Goal: Contribute content: Add original content to the website for others to see

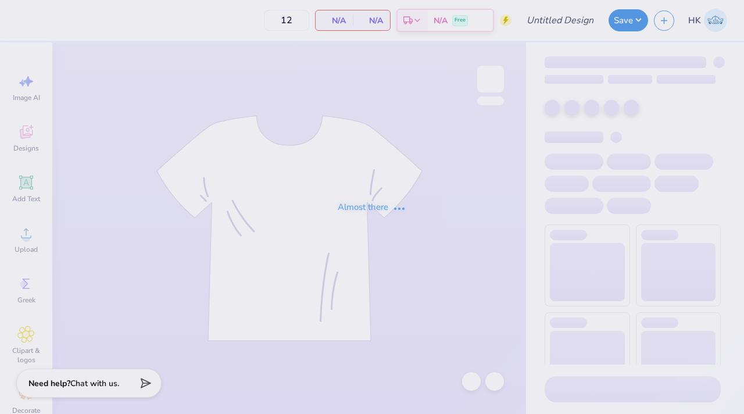
type input "KA Dad's Weekend Shirt 1"
type input "24"
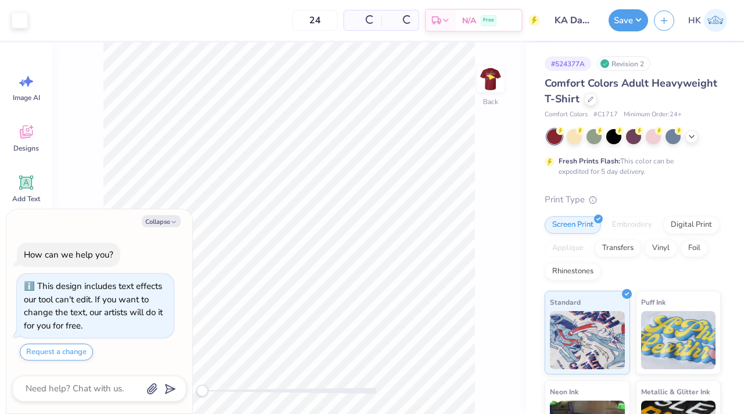
type textarea "x"
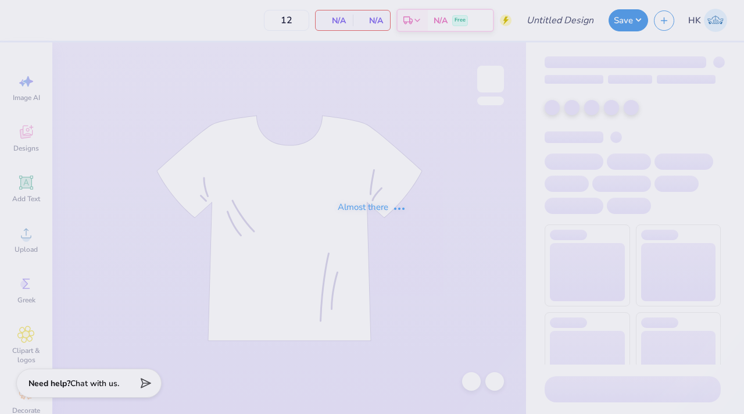
type input "KA Dad's Weekend Shirt 1"
type input "24"
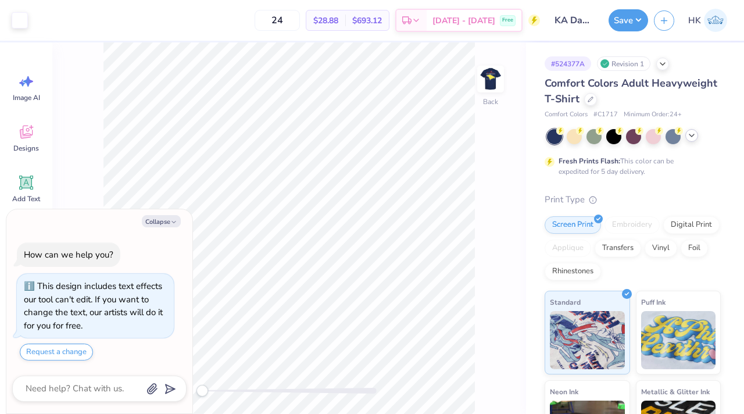
click at [691, 135] on icon at bounding box center [691, 135] width 9 height 9
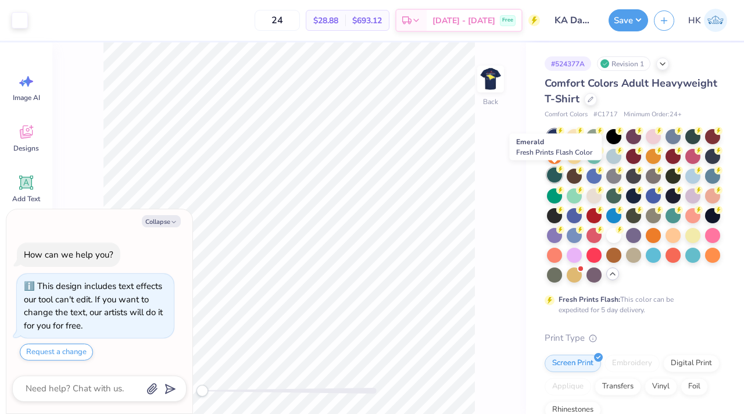
click at [551, 176] on div at bounding box center [554, 174] width 15 height 15
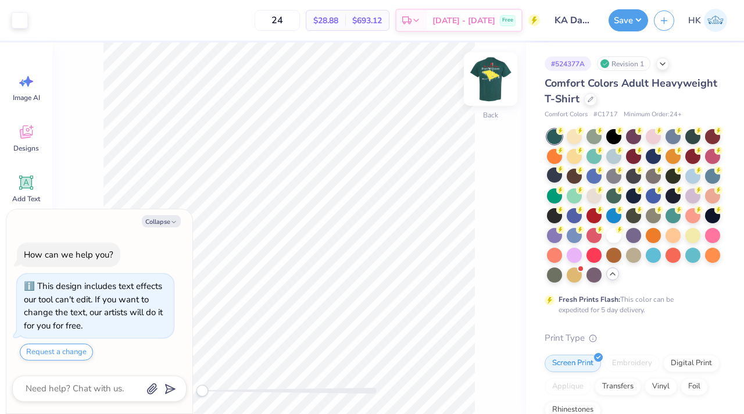
click at [489, 69] on img at bounding box center [490, 79] width 46 height 46
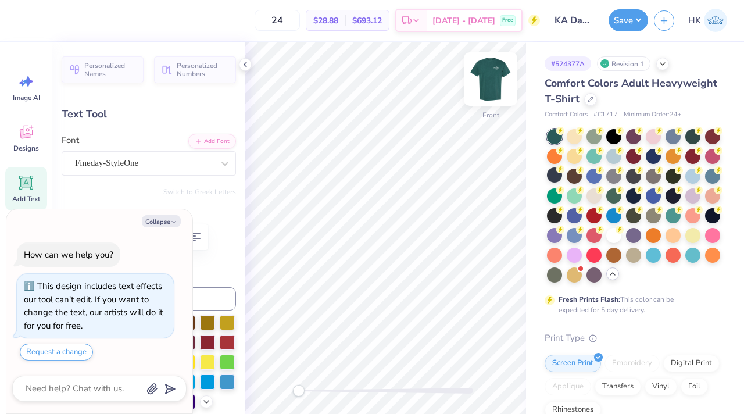
type textarea "x"
type textarea "Missour"
type textarea "x"
type textarea "Missou"
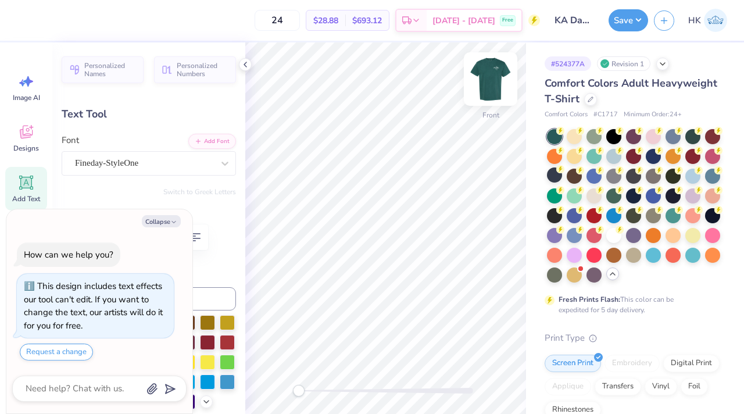
type textarea "x"
type textarea "Misso"
type textarea "x"
type textarea "Miss"
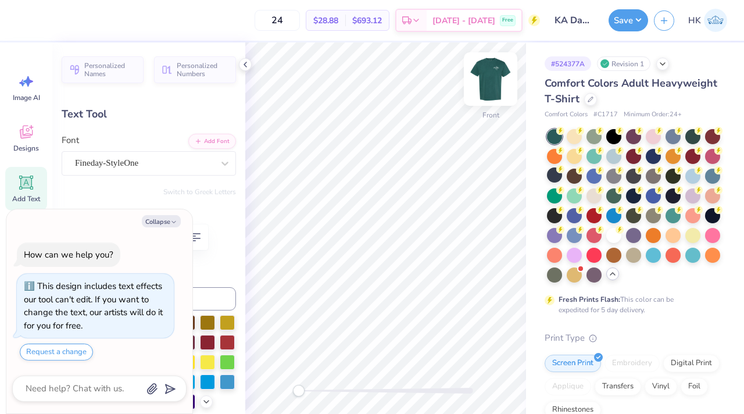
type textarea "x"
type textarea "Mis"
type textarea "x"
type textarea "Mi"
type textarea "x"
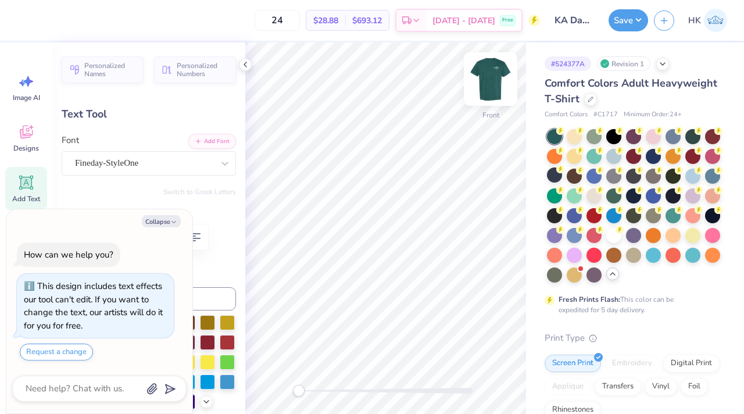
type textarea "M"
type textarea "x"
type textarea "C"
type textarea "x"
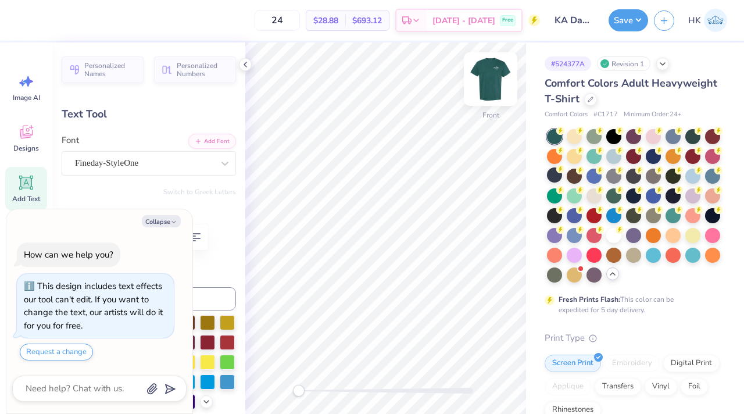
type textarea "Co"
type textarea "x"
type textarea "Col"
type textarea "x"
type textarea "Colu"
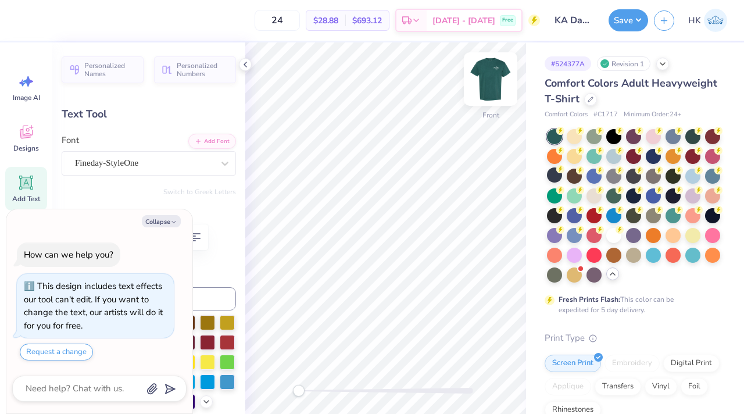
type textarea "x"
type textarea "Colum"
type textarea "x"
type textarea "Columb"
type textarea "x"
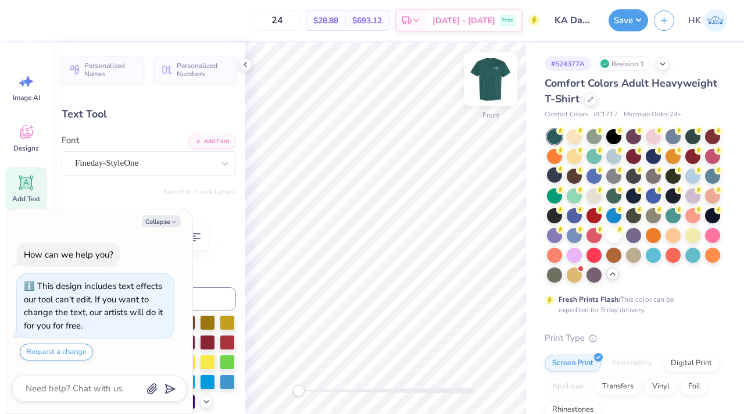
scroll to position [0, 1]
type textarea "Columbia"
type textarea "x"
type textarea "Columbia,"
type textarea "x"
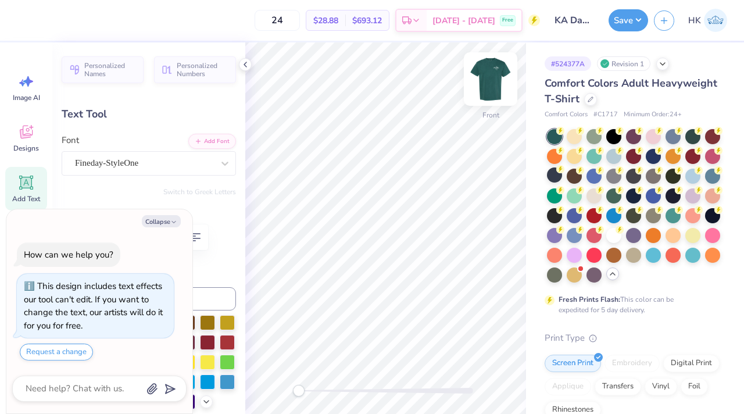
type textarea "Columbia"
type textarea "x"
type textarea "Columbia,"
type textarea "x"
type textarea "Columbia,"
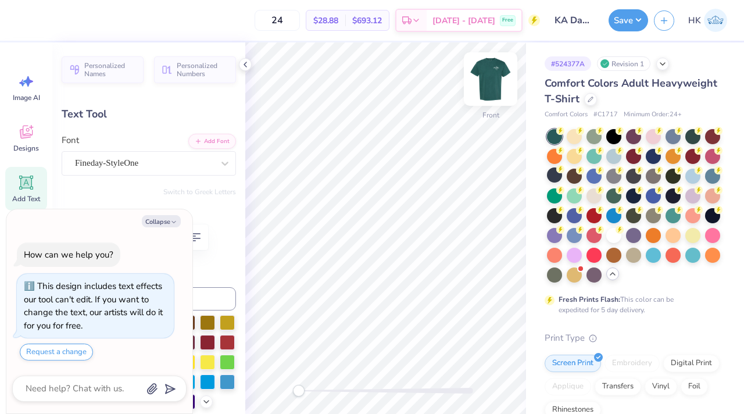
type textarea "x"
type textarea "Columbia, M"
type textarea "x"
type textarea "Columbia, MO"
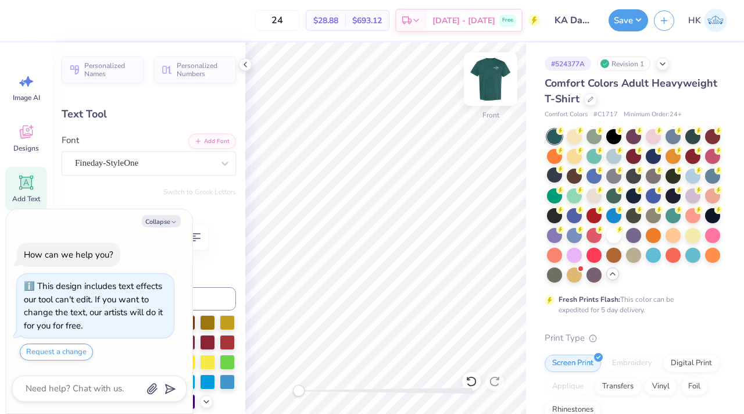
type textarea "x"
type input "3.65"
type input "0.49"
type input "13.72"
type textarea "x"
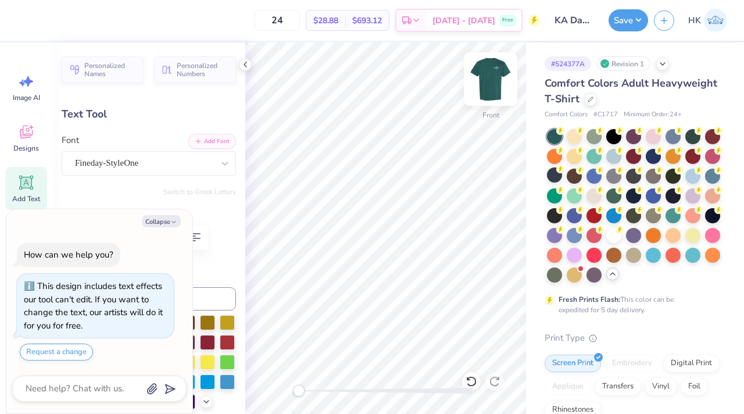
type input "3.81"
type input "0.51"
type input "13.73"
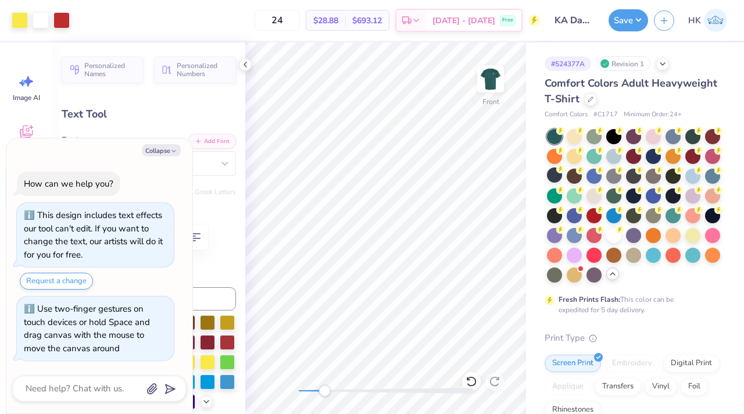
drag, startPoint x: 302, startPoint y: 389, endPoint x: 334, endPoint y: 386, distance: 32.0
click at [330, 386] on div "Accessibility label" at bounding box center [324, 391] width 12 height 12
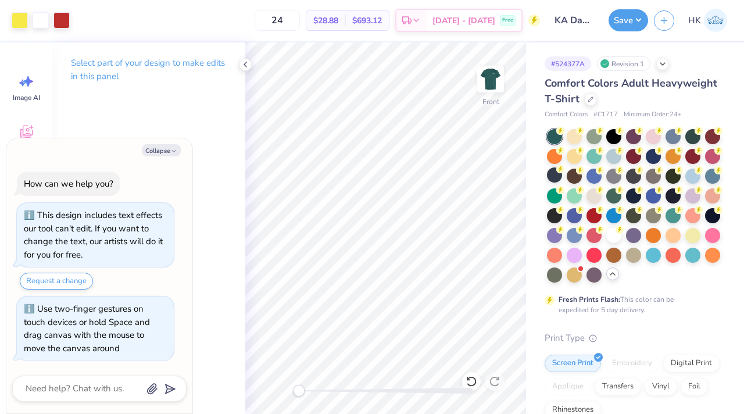
drag, startPoint x: 336, startPoint y: 390, endPoint x: 299, endPoint y: 390, distance: 37.2
click at [299, 390] on div "Accessibility label" at bounding box center [299, 391] width 12 height 12
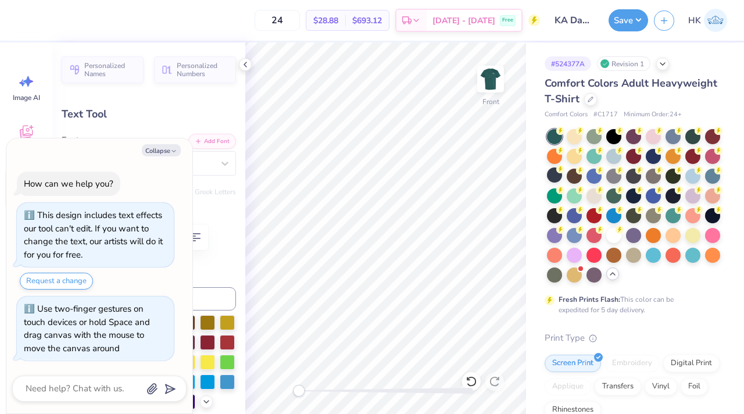
type textarea "x"
type input "2.65"
type input "0.36"
type input "13.91"
click at [620, 17] on button "Save" at bounding box center [628, 19] width 40 height 22
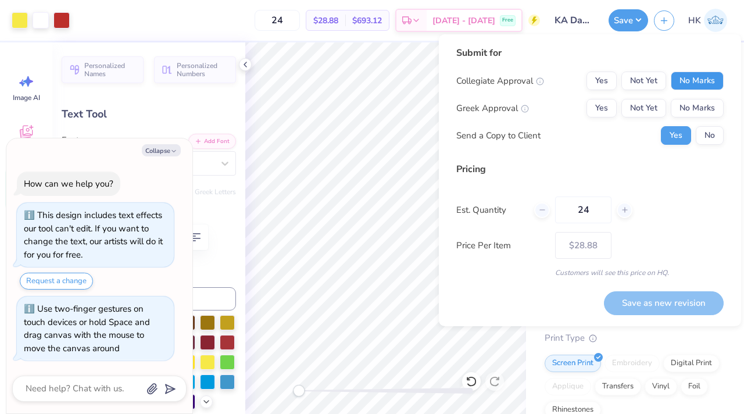
click at [691, 81] on button "No Marks" at bounding box center [696, 80] width 53 height 19
click at [606, 103] on button "Yes" at bounding box center [601, 108] width 30 height 19
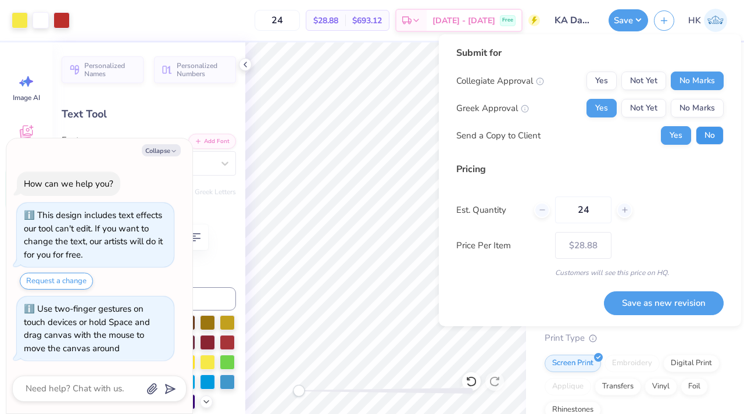
click at [714, 127] on button "No" at bounding box center [709, 135] width 28 height 19
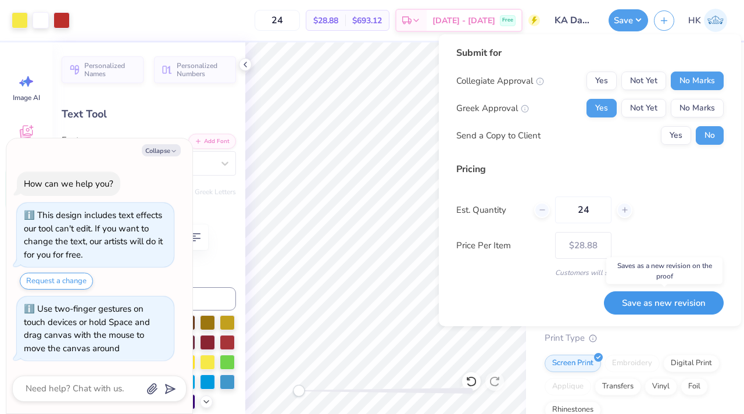
click at [660, 302] on button "Save as new revision" at bounding box center [664, 303] width 120 height 24
type textarea "x"
type input "– –"
type textarea "x"
type input "$28.88"
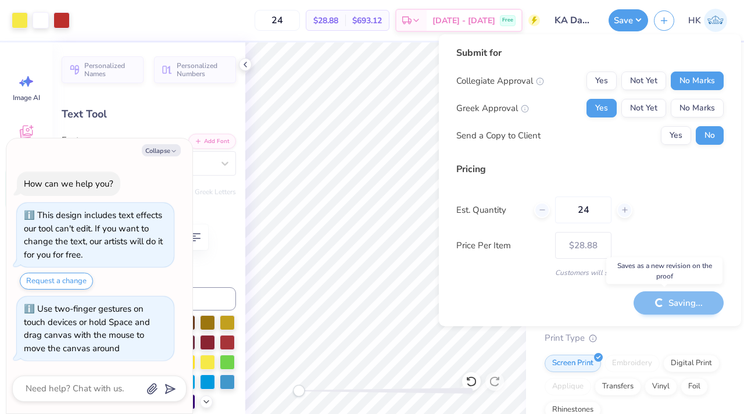
type textarea "x"
